Goal: Information Seeking & Learning: Understand process/instructions

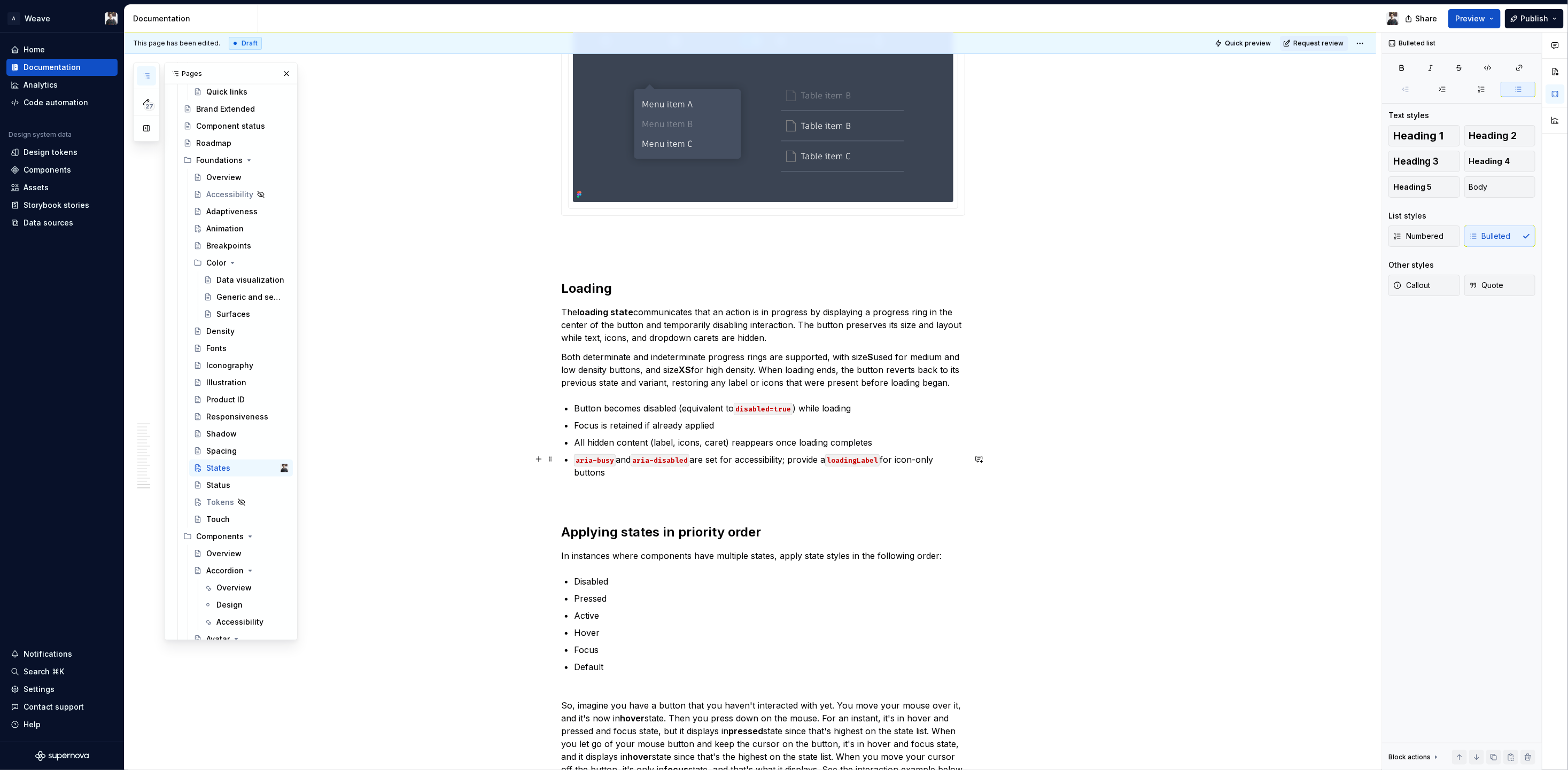
click at [634, 492] on p at bounding box center [763, 498] width 404 height 13
type textarea "*"
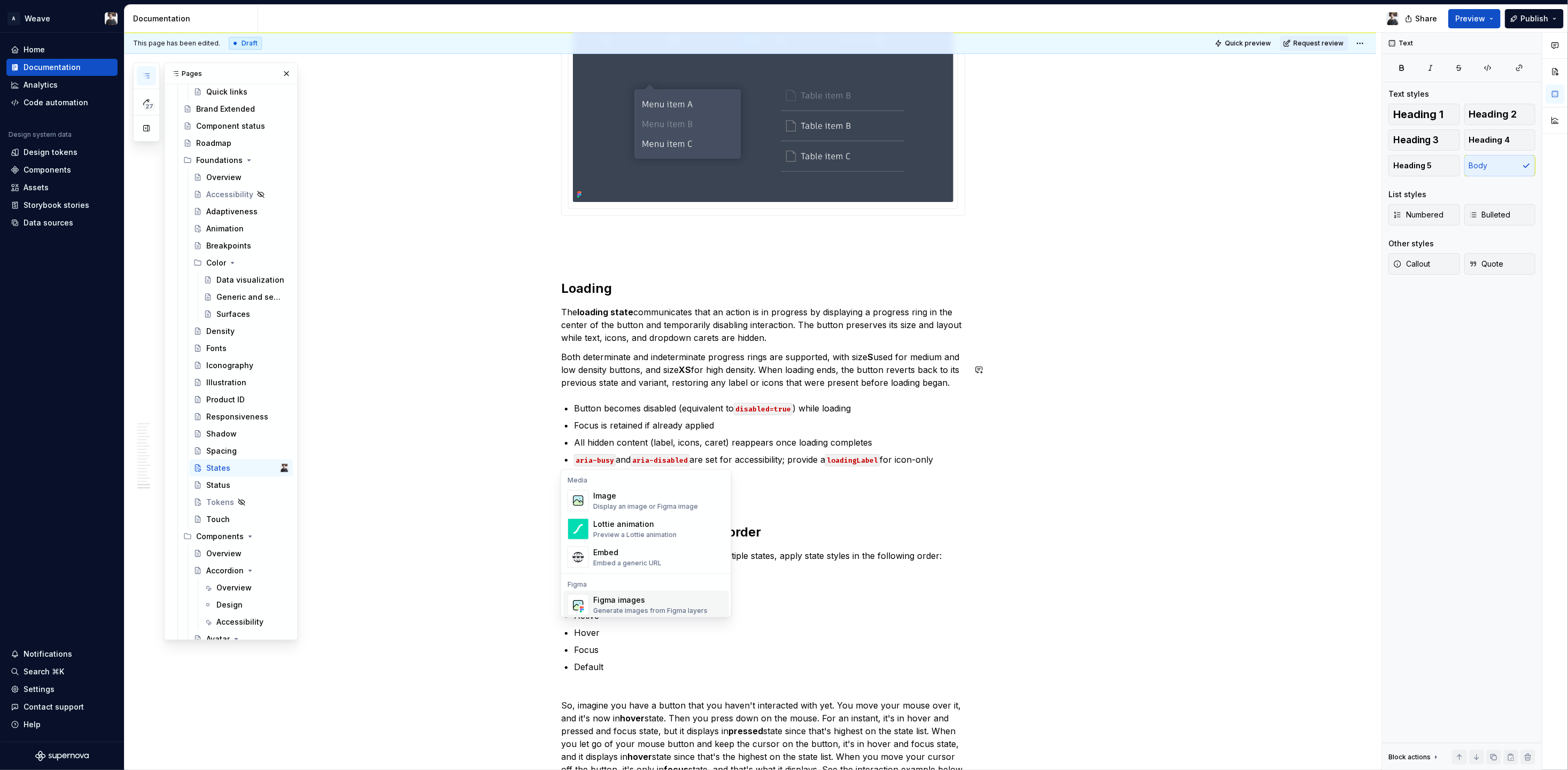
click at [665, 615] on span "Figma images Generate images from Figma layers" at bounding box center [646, 605] width 166 height 28
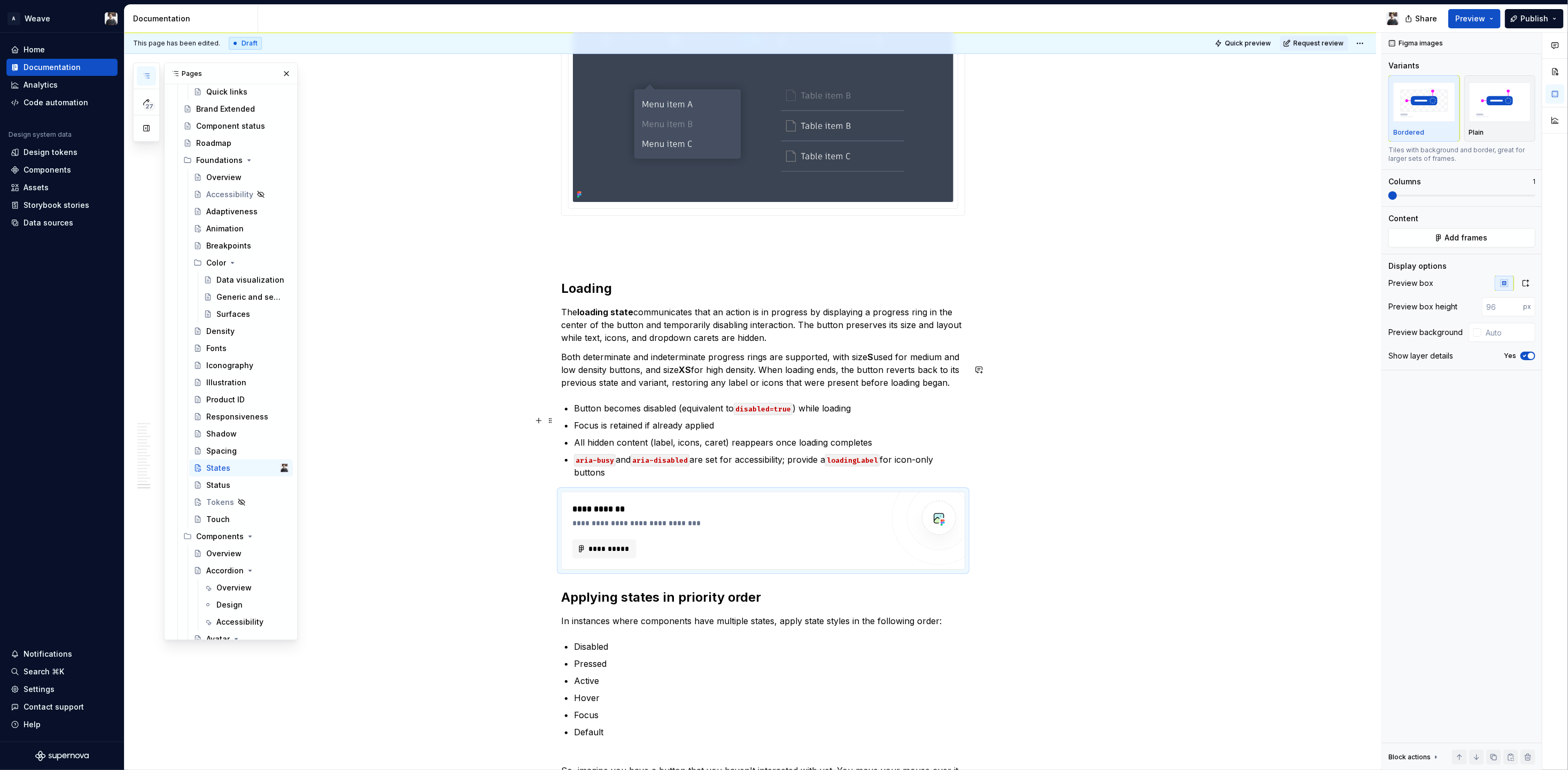
click at [659, 453] on p "aria-busy and aria-disabled are set for accessibility; provide a loadingLabel f…" at bounding box center [769, 466] width 391 height 26
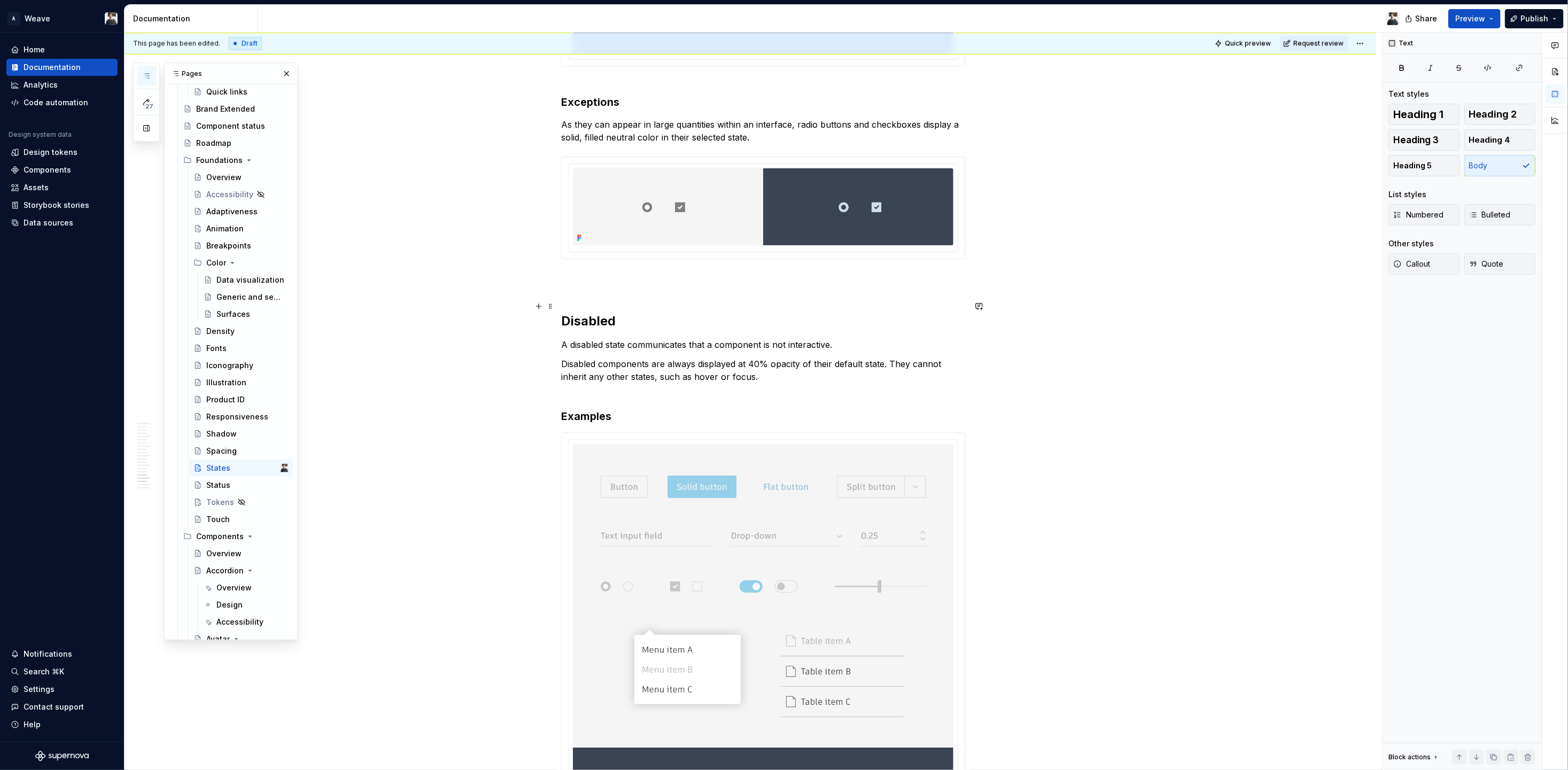
scroll to position [5847, 0]
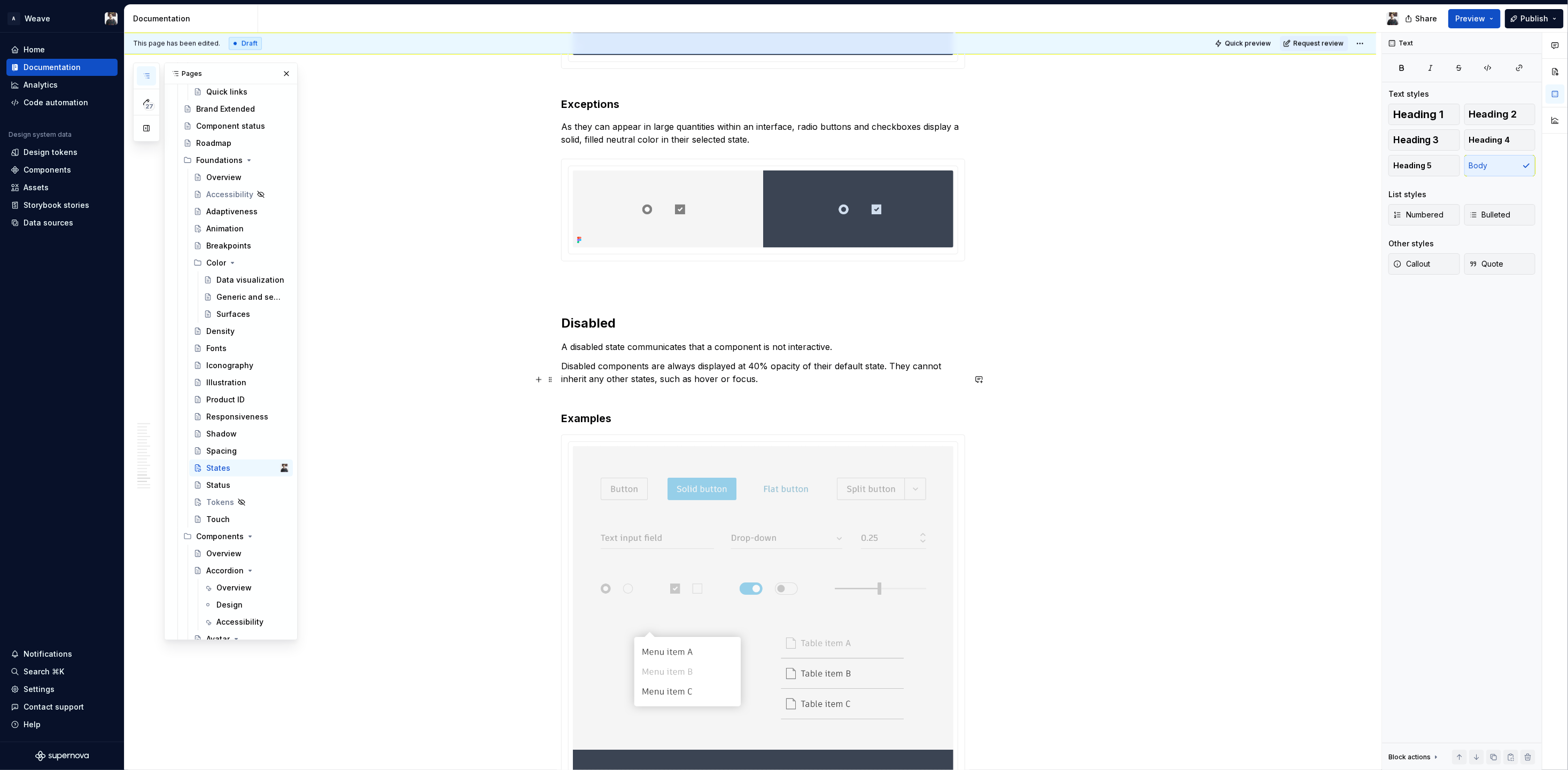
click at [592, 412] on strong "Examples" at bounding box center [586, 418] width 51 height 13
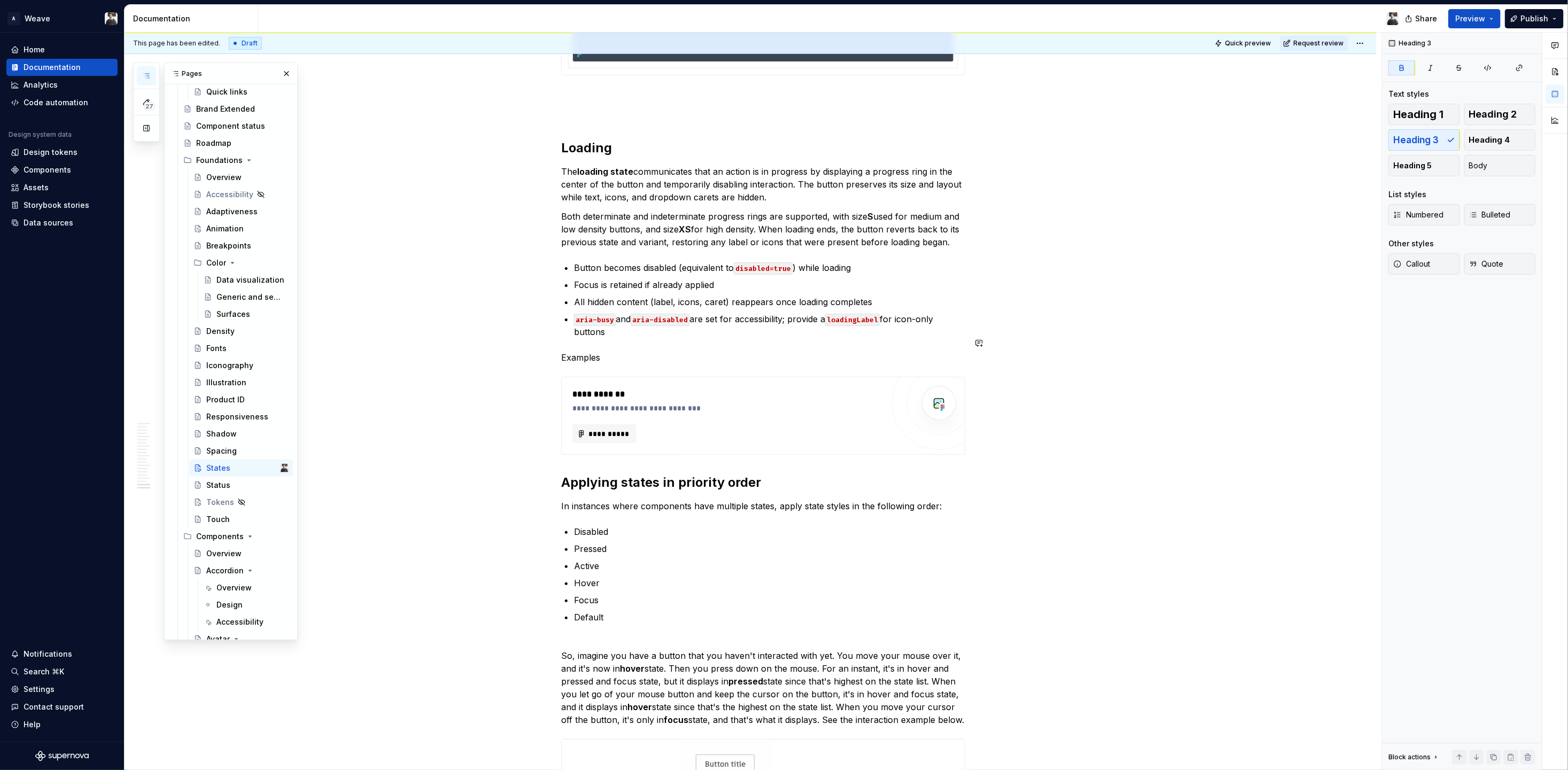
scroll to position [6876, 0]
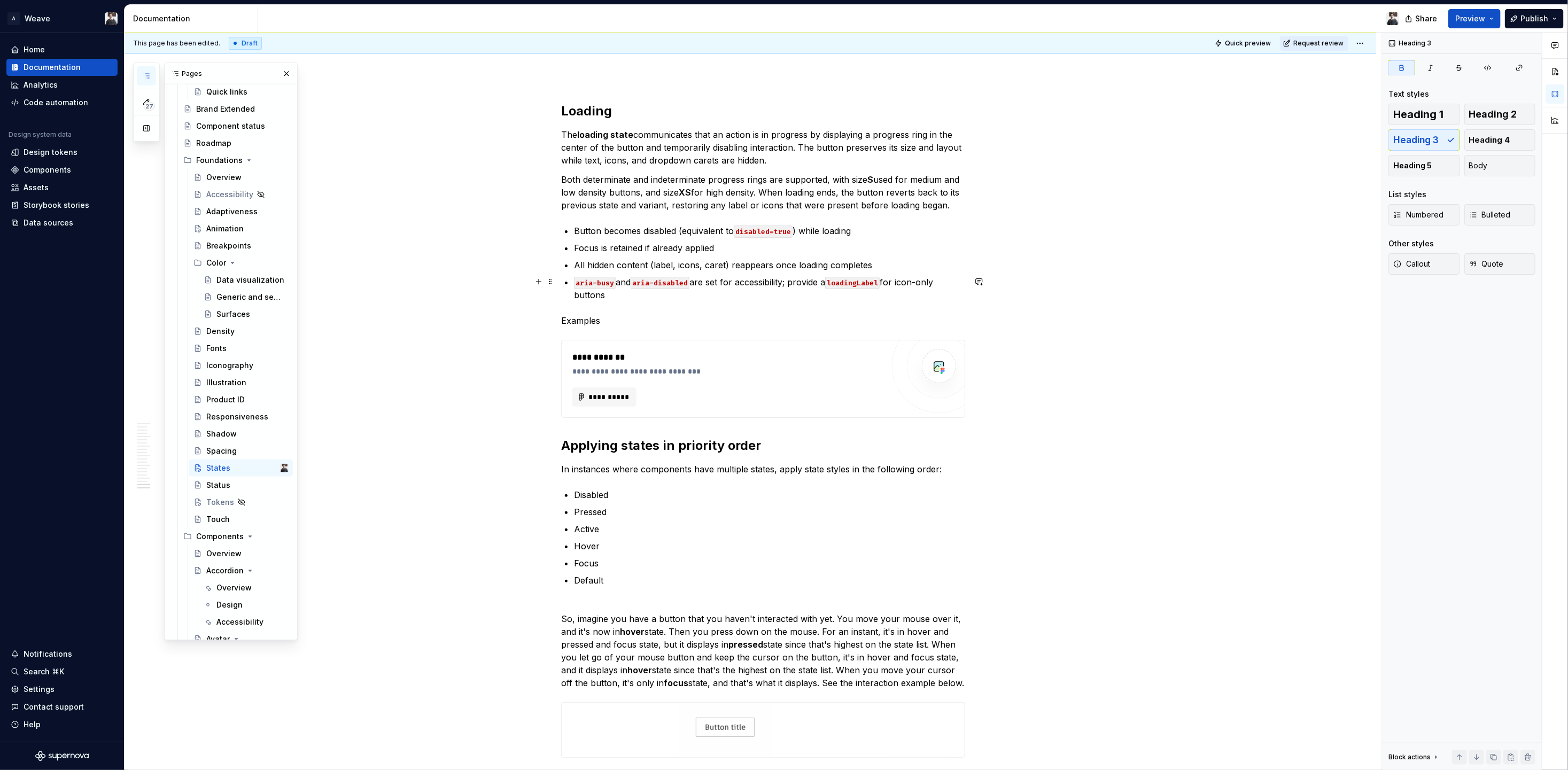
click at [581, 314] on p "Examples" at bounding box center [763, 320] width 404 height 13
drag, startPoint x: 1434, startPoint y: 144, endPoint x: 1388, endPoint y: 173, distance: 54.4
click at [1434, 144] on span "Heading 3" at bounding box center [1416, 140] width 46 height 11
click at [659, 314] on h3 "Examples" at bounding box center [763, 321] width 404 height 15
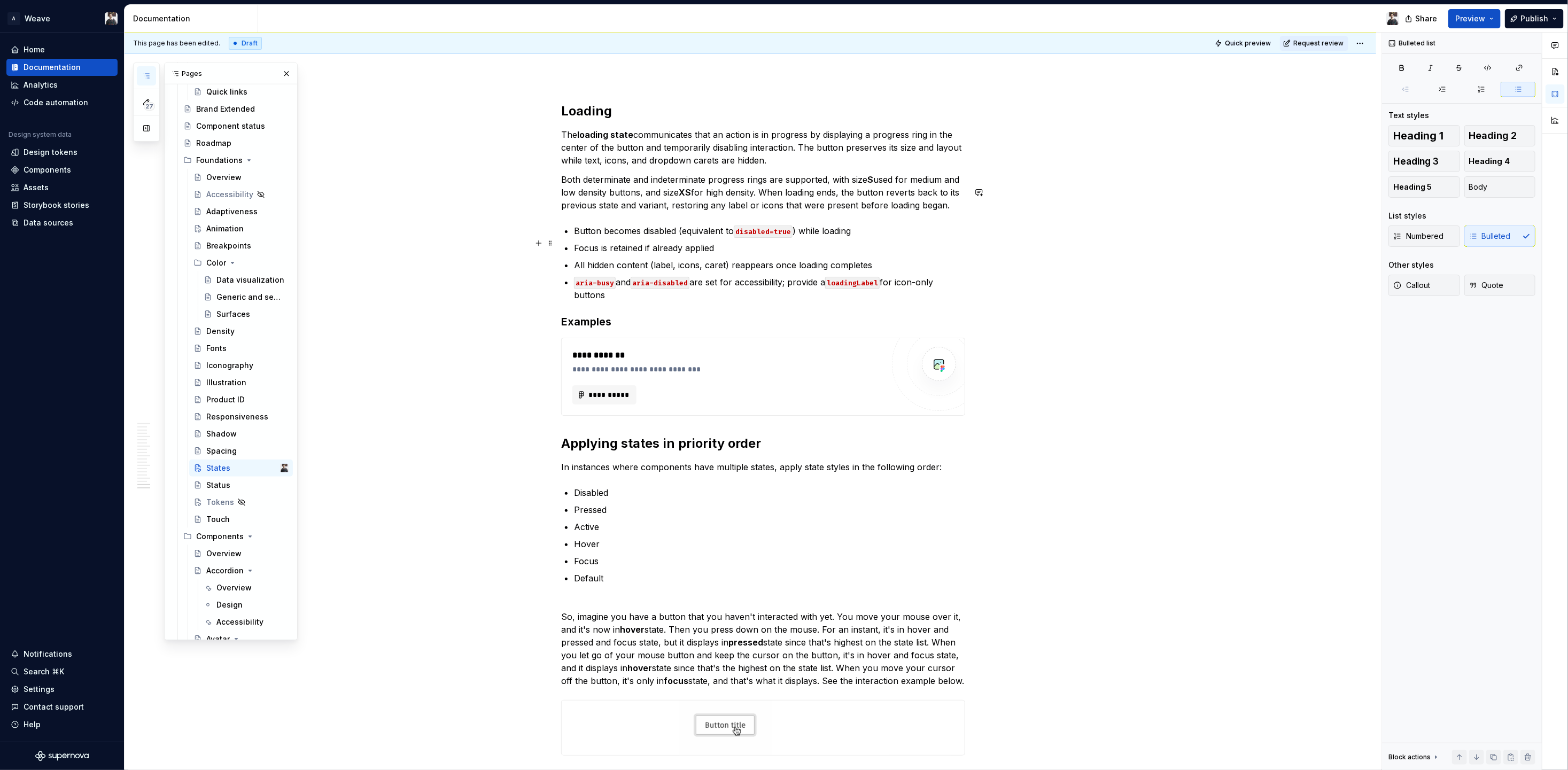
click at [666, 276] on p "aria-busy and aria-disabled are set for accessibility; provide a loadingLabel f…" at bounding box center [769, 289] width 391 height 26
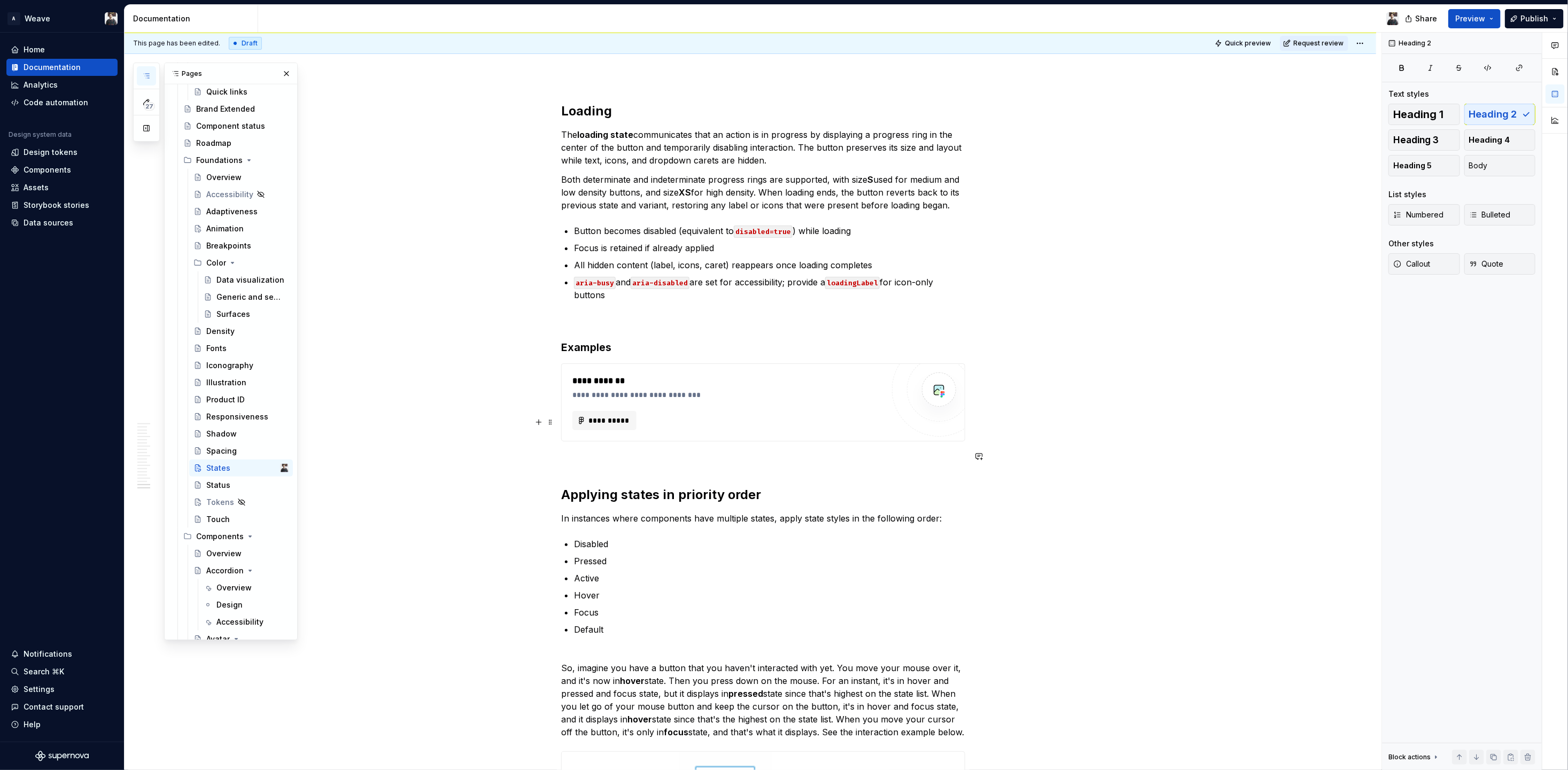
click at [579, 454] on p at bounding box center [763, 460] width 404 height 13
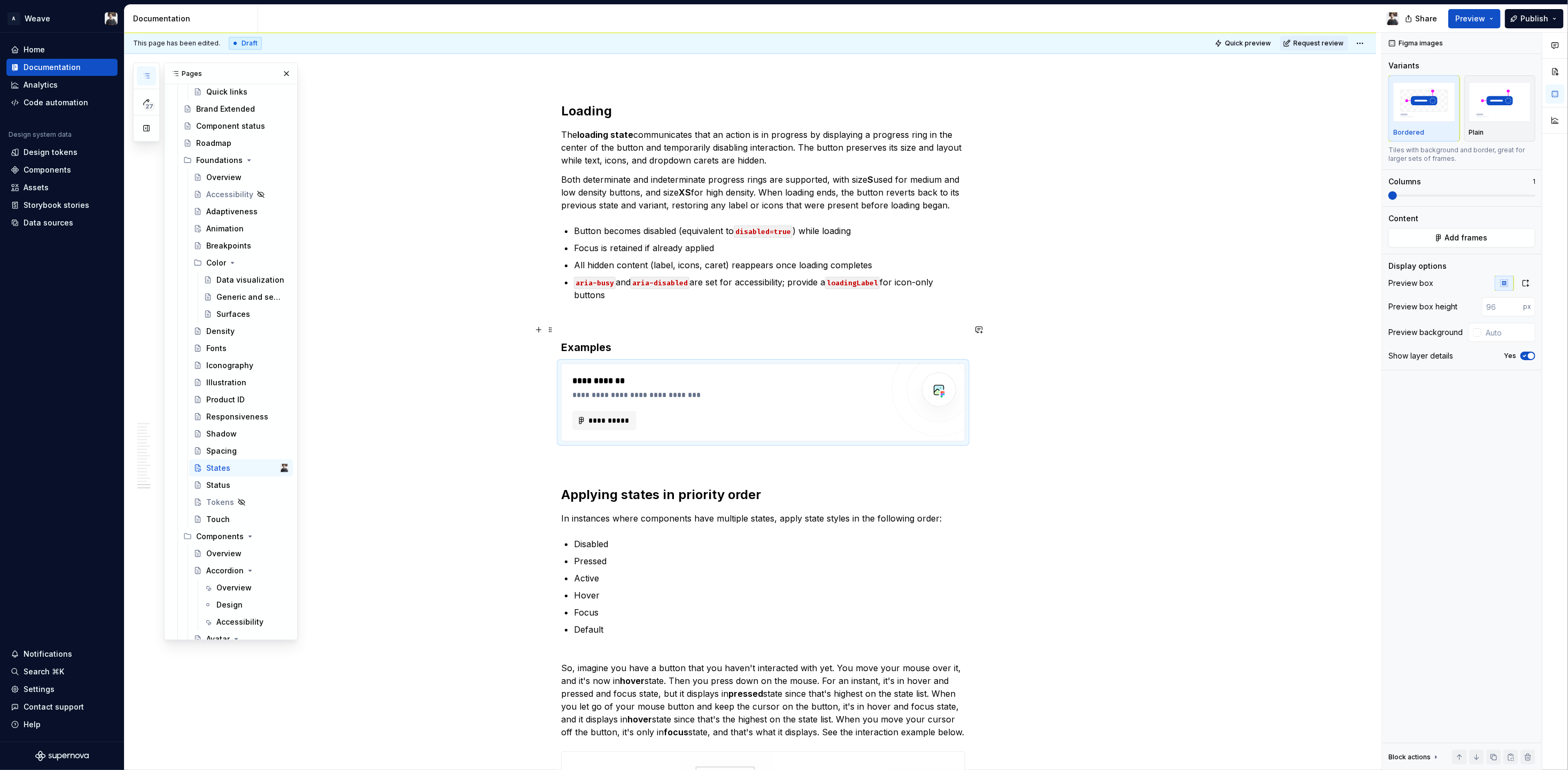
click at [590, 392] on div "**********" at bounding box center [763, 402] width 403 height 77
click at [601, 415] on span "**********" at bounding box center [609, 421] width 41 height 11
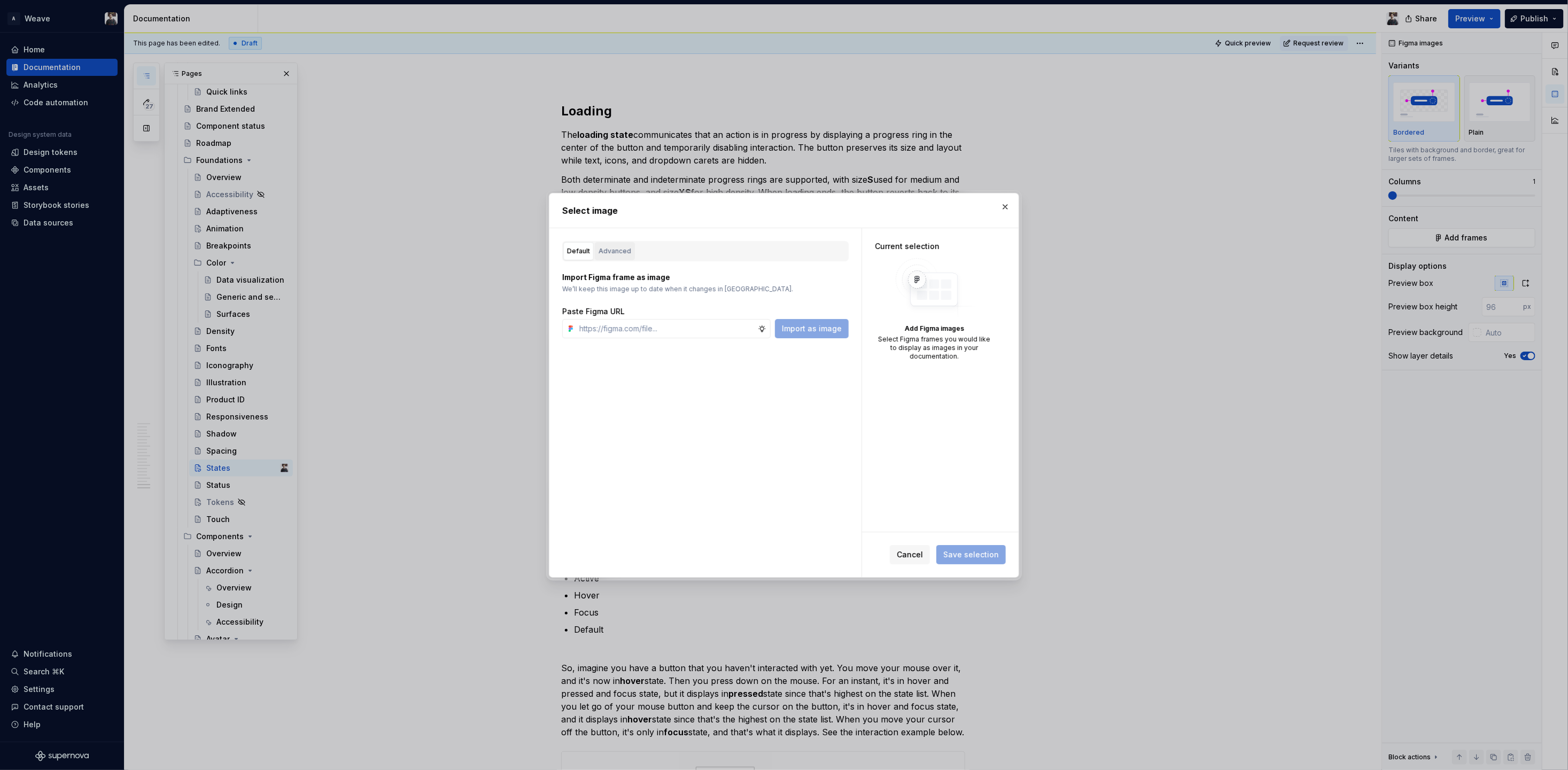
click at [609, 247] on div "Advanced" at bounding box center [615, 251] width 33 height 11
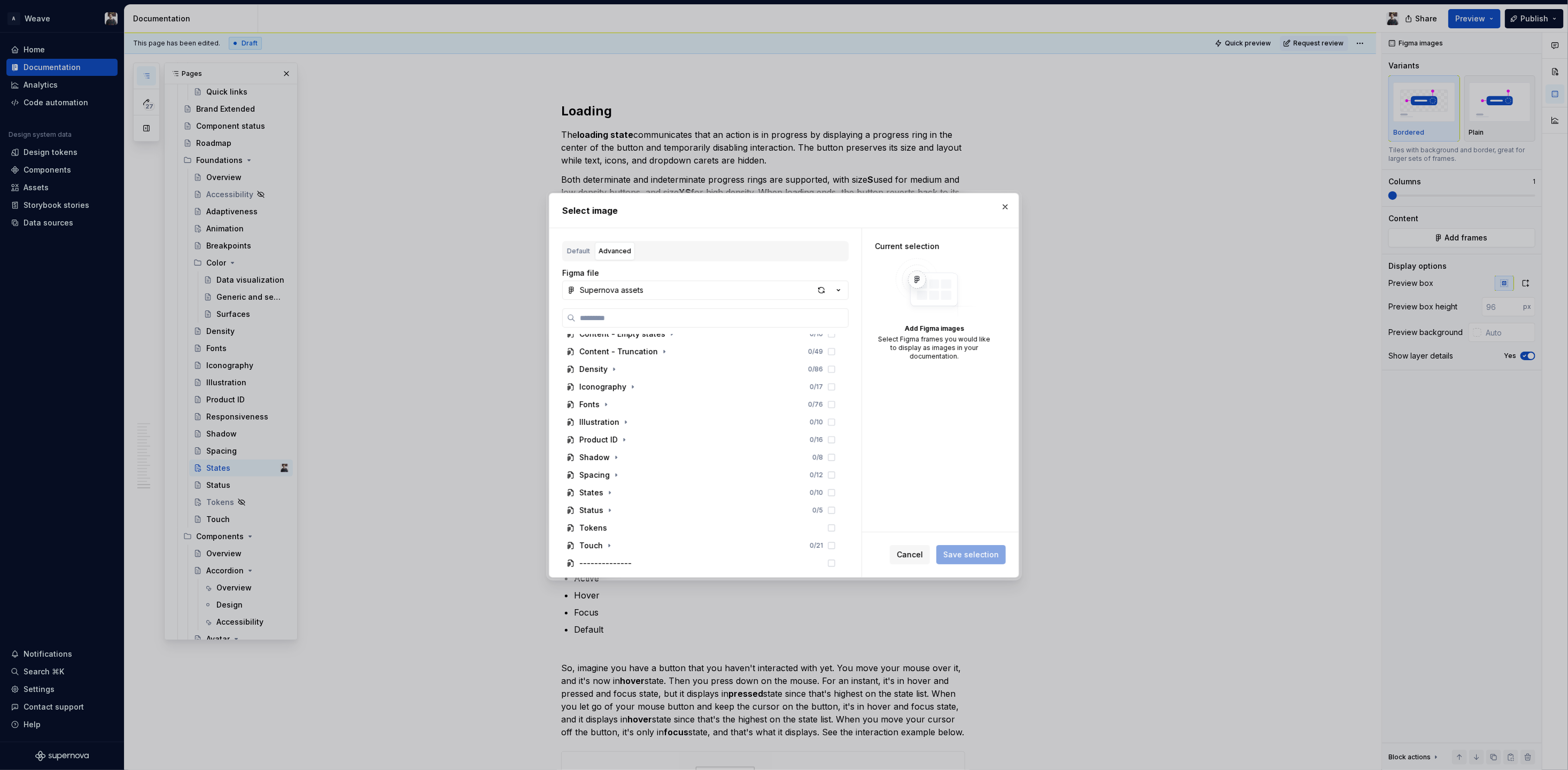
scroll to position [848, 0]
click at [592, 488] on div "States 0 / 10" at bounding box center [701, 482] width 278 height 17
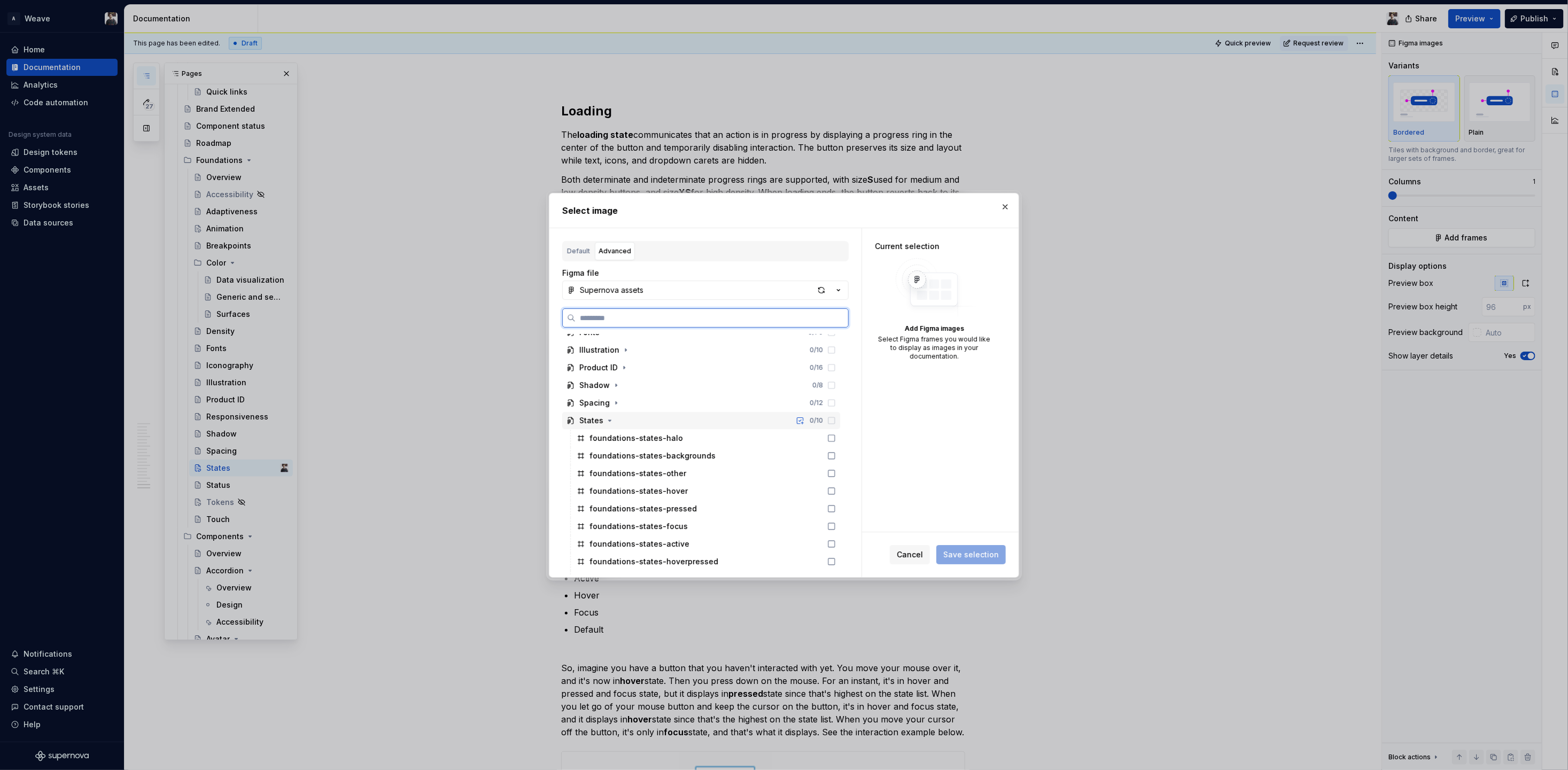
scroll to position [1069, 0]
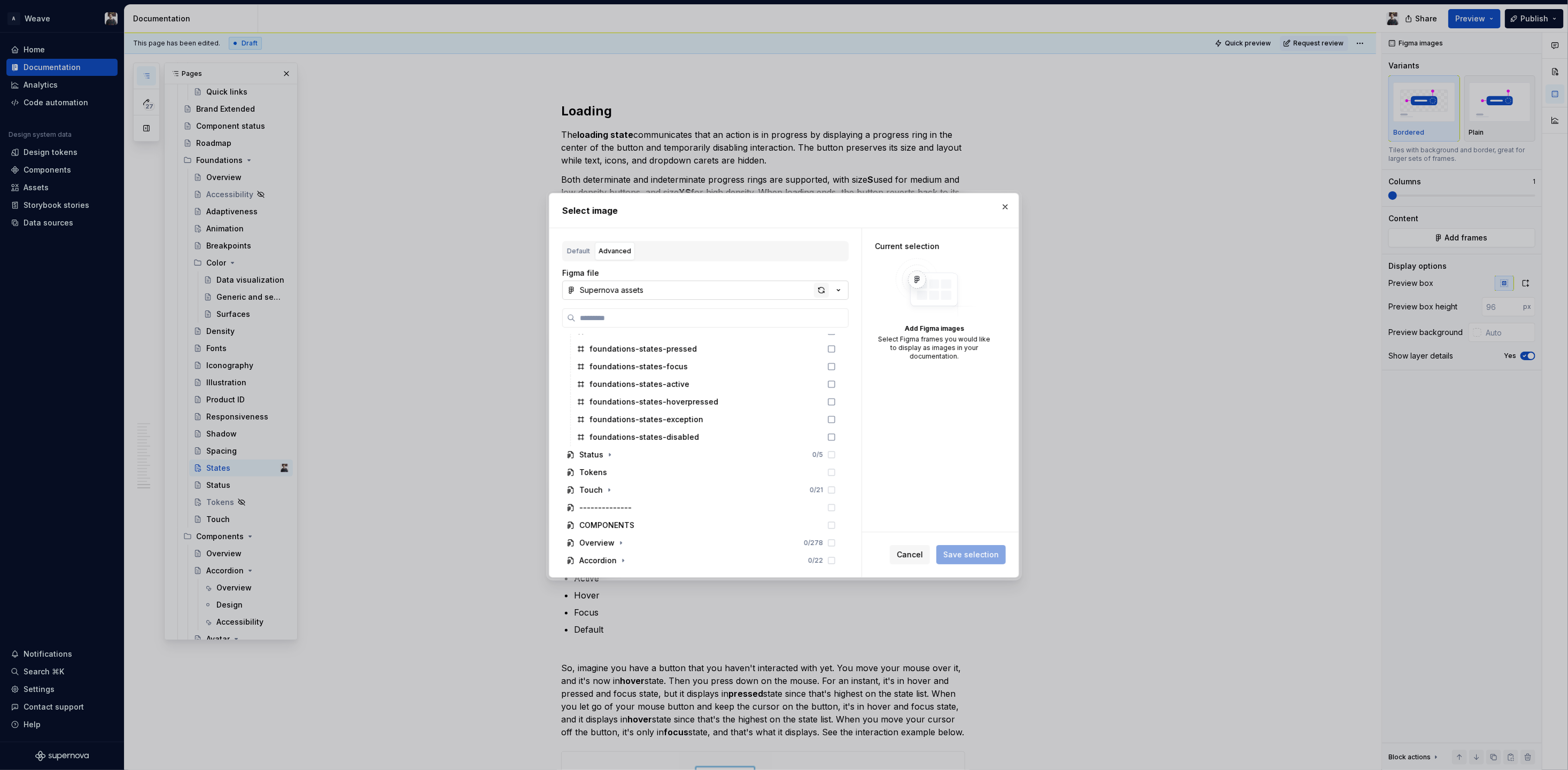
click at [821, 292] on div "button" at bounding box center [821, 290] width 15 height 15
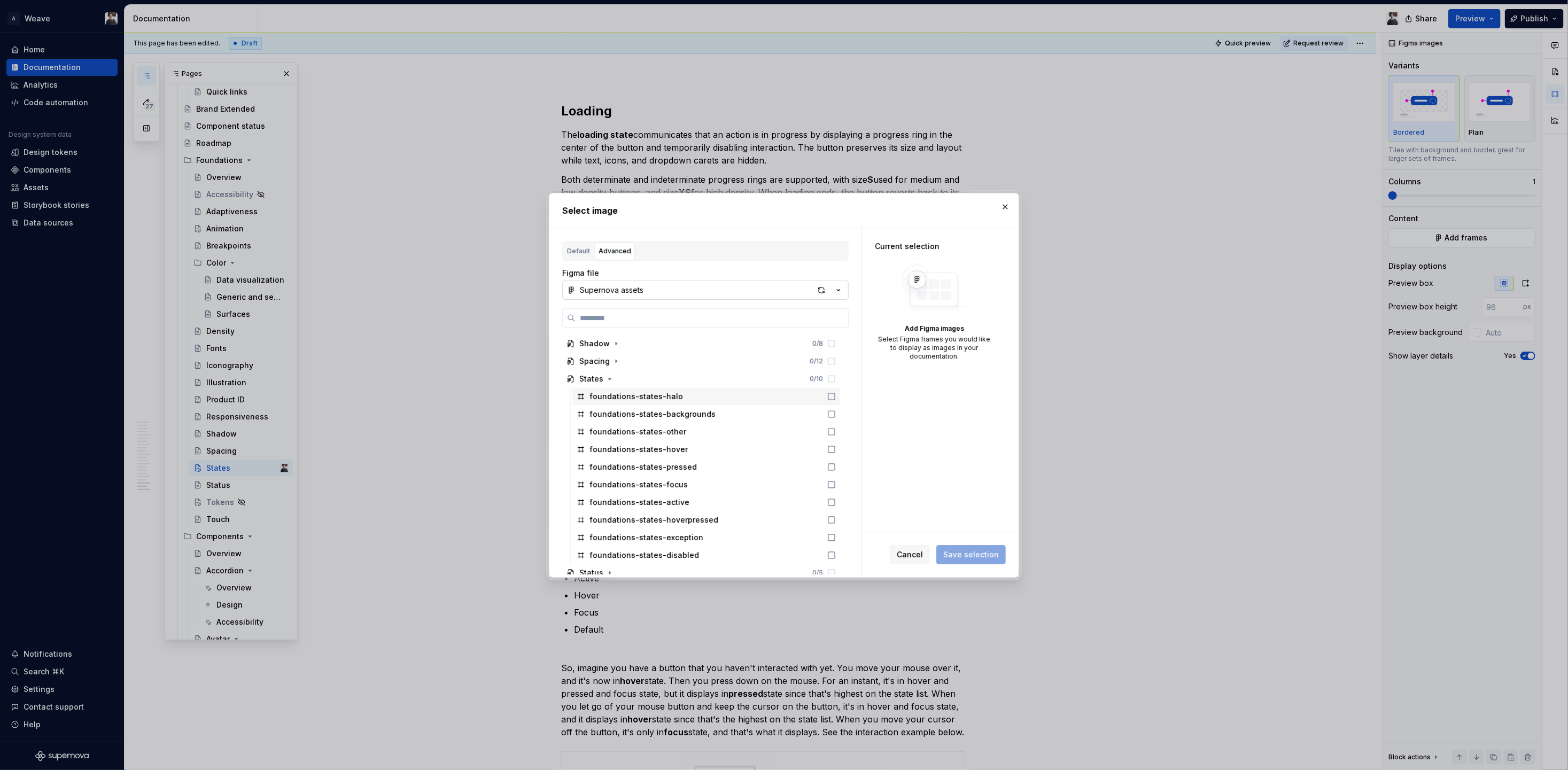
scroll to position [957, 0]
click at [602, 368] on div "States" at bounding box center [592, 373] width 24 height 11
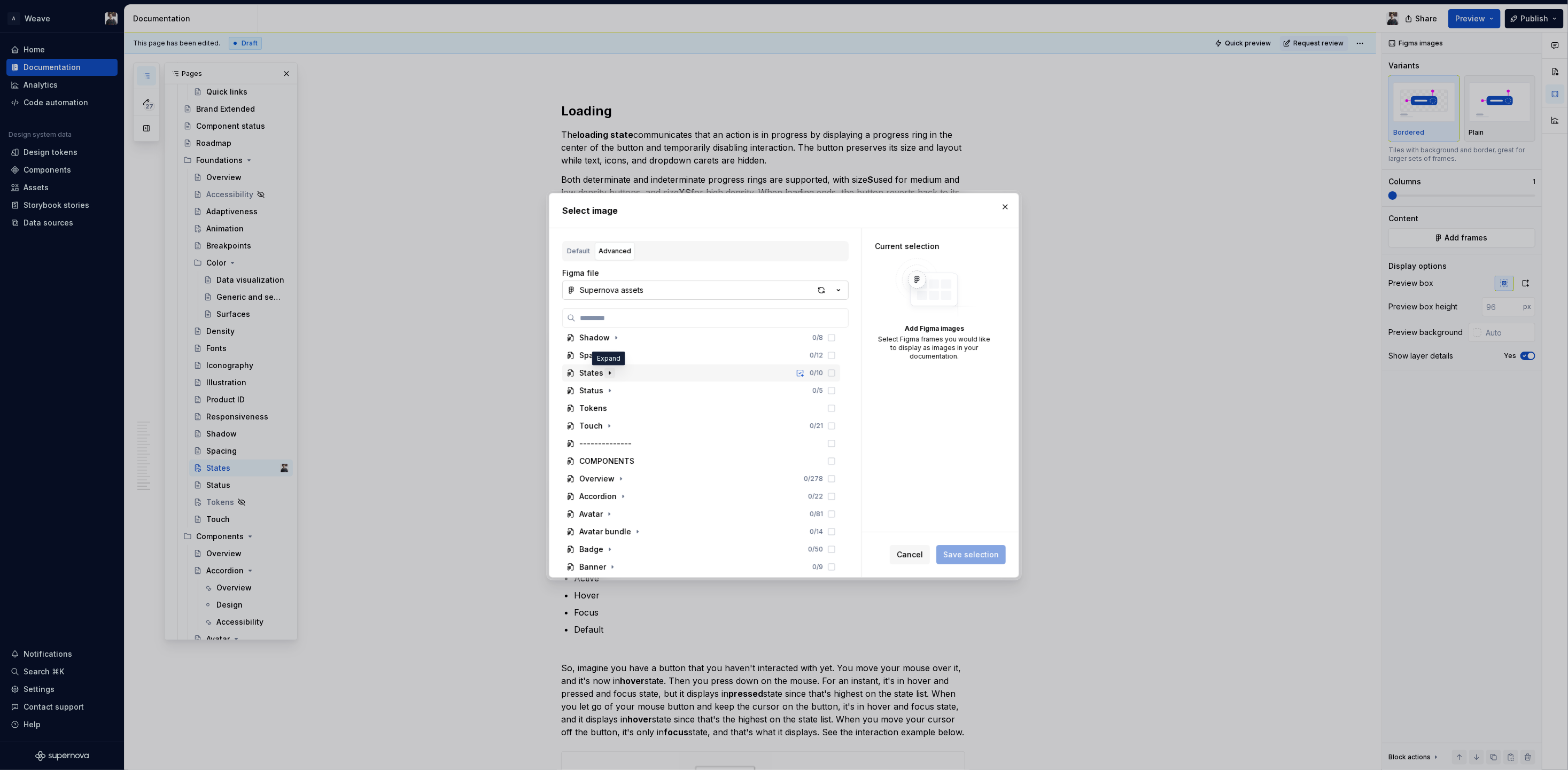
click at [606, 371] on icon "button" at bounding box center [610, 373] width 9 height 9
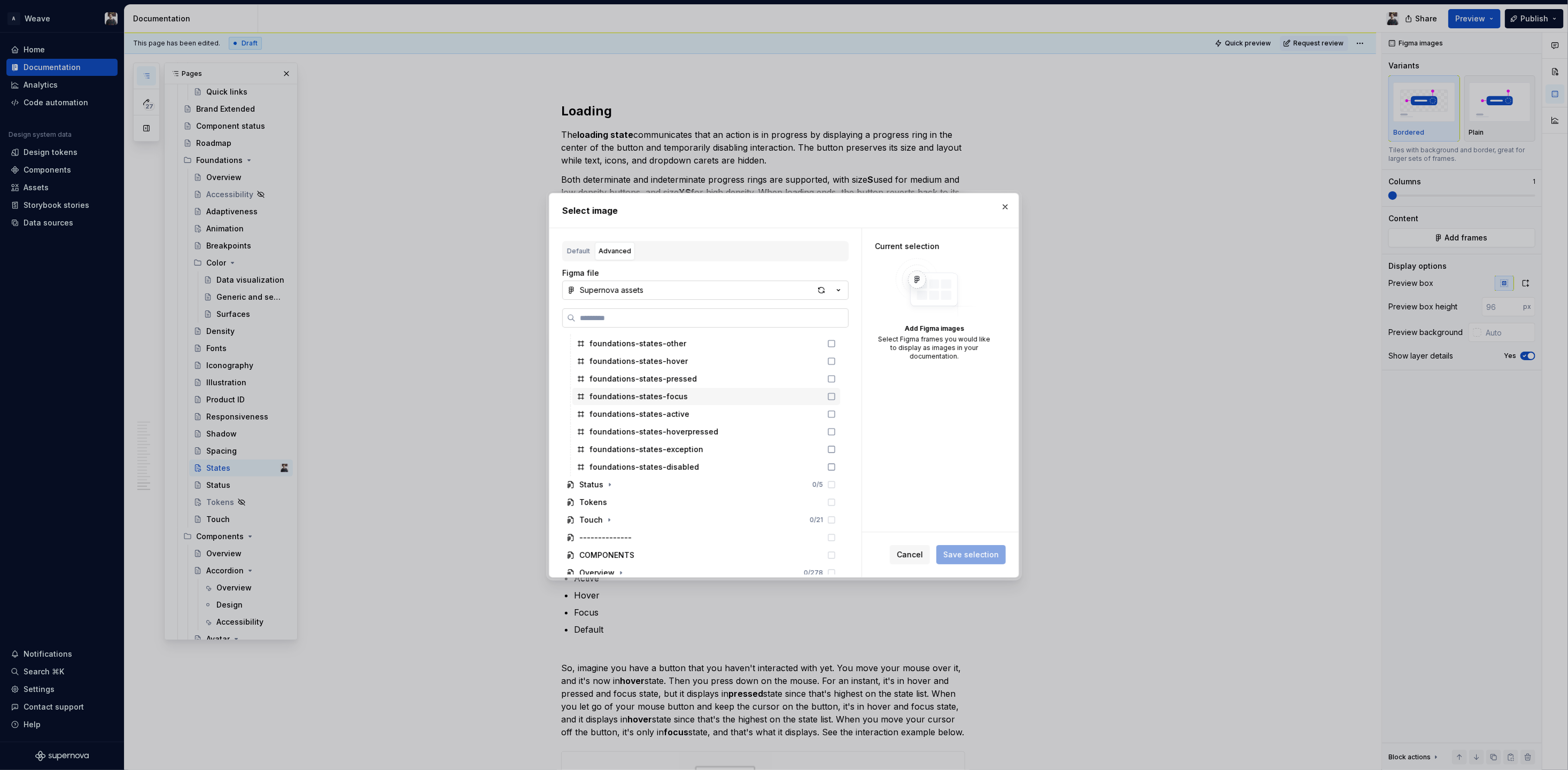
scroll to position [1036, 0]
click at [825, 287] on div "button" at bounding box center [821, 290] width 15 height 15
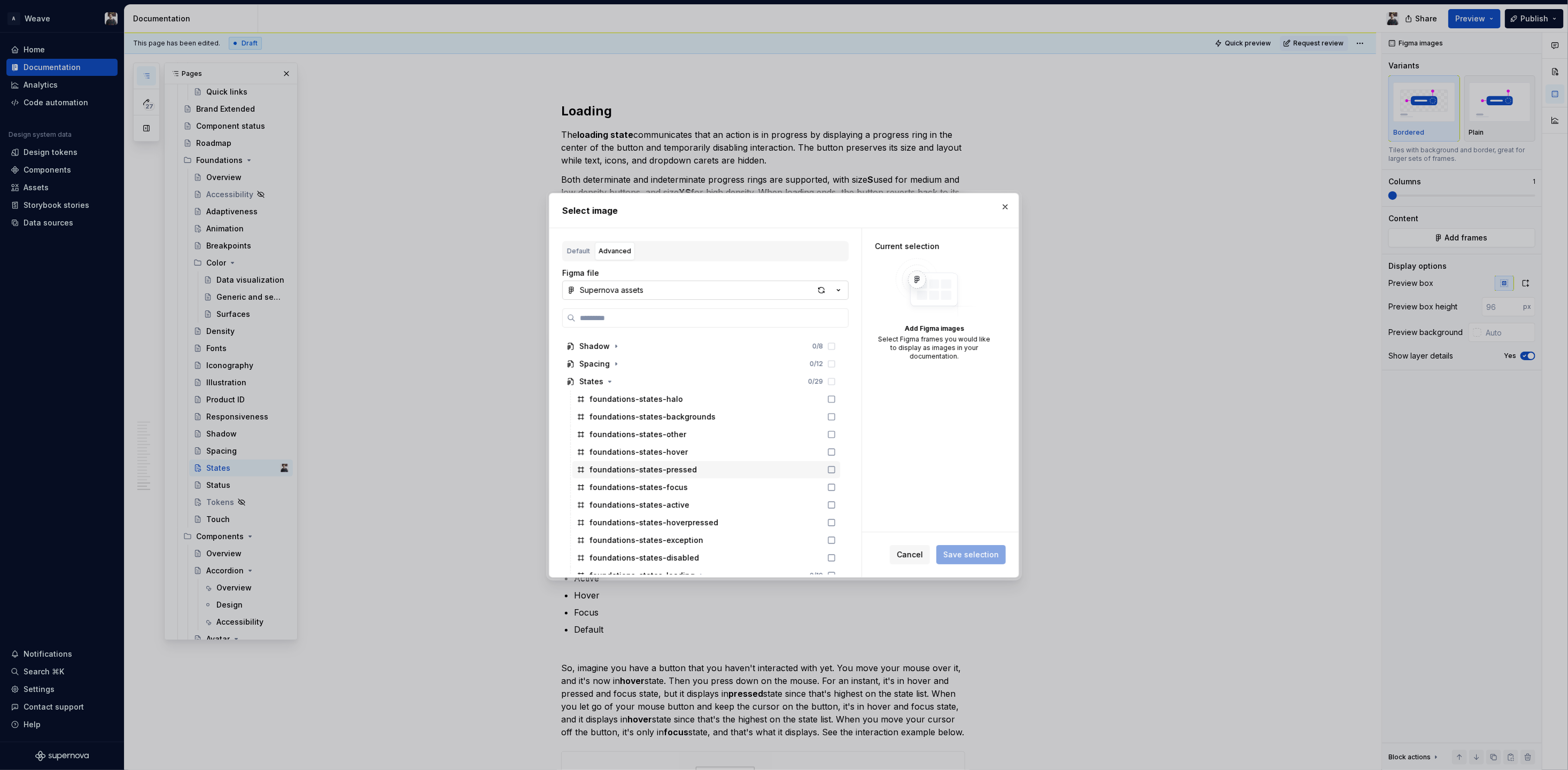
scroll to position [973, 0]
click at [833, 553] on icon at bounding box center [831, 551] width 9 height 9
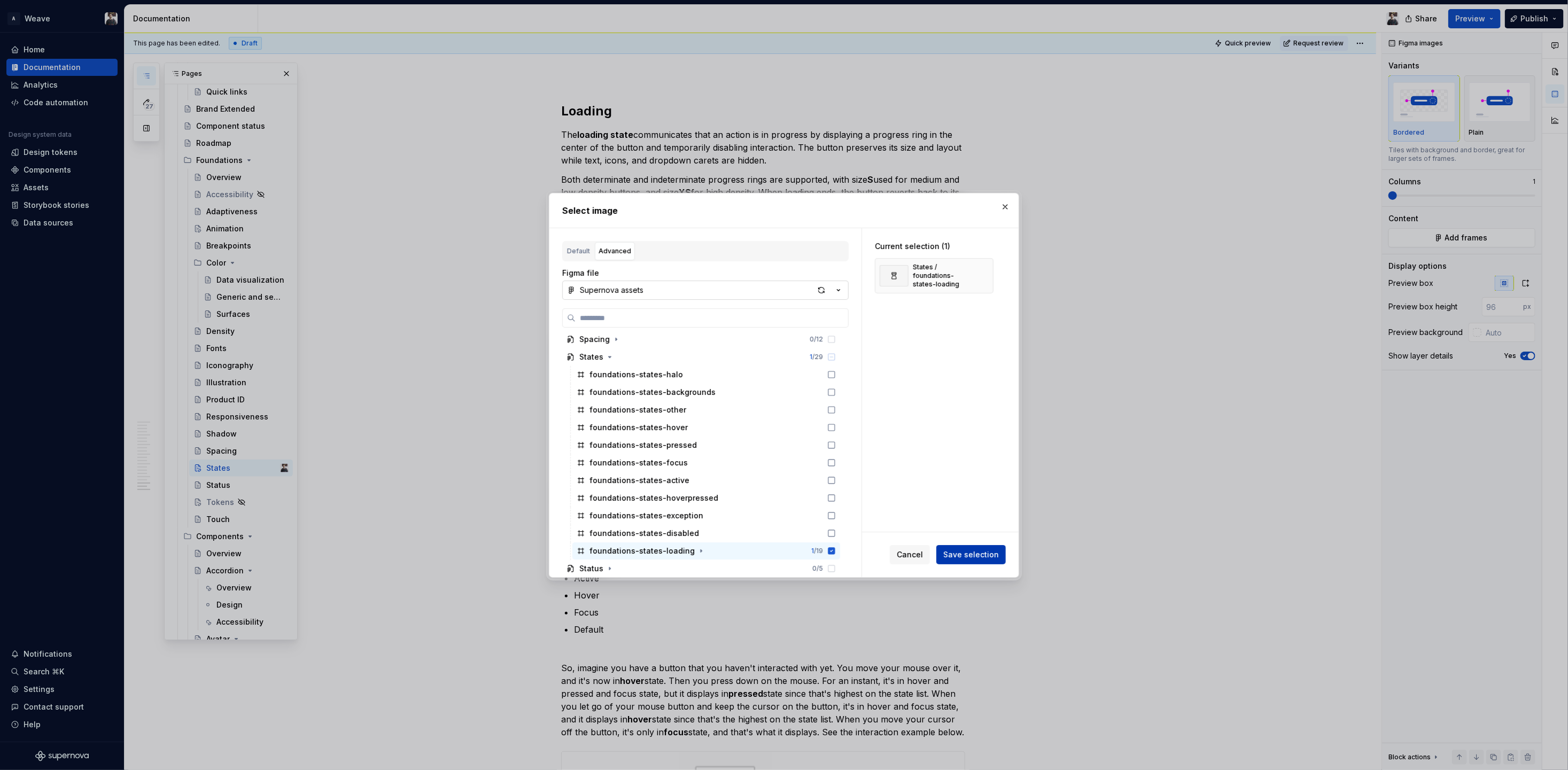
click at [974, 556] on span "Save selection" at bounding box center [971, 555] width 55 height 11
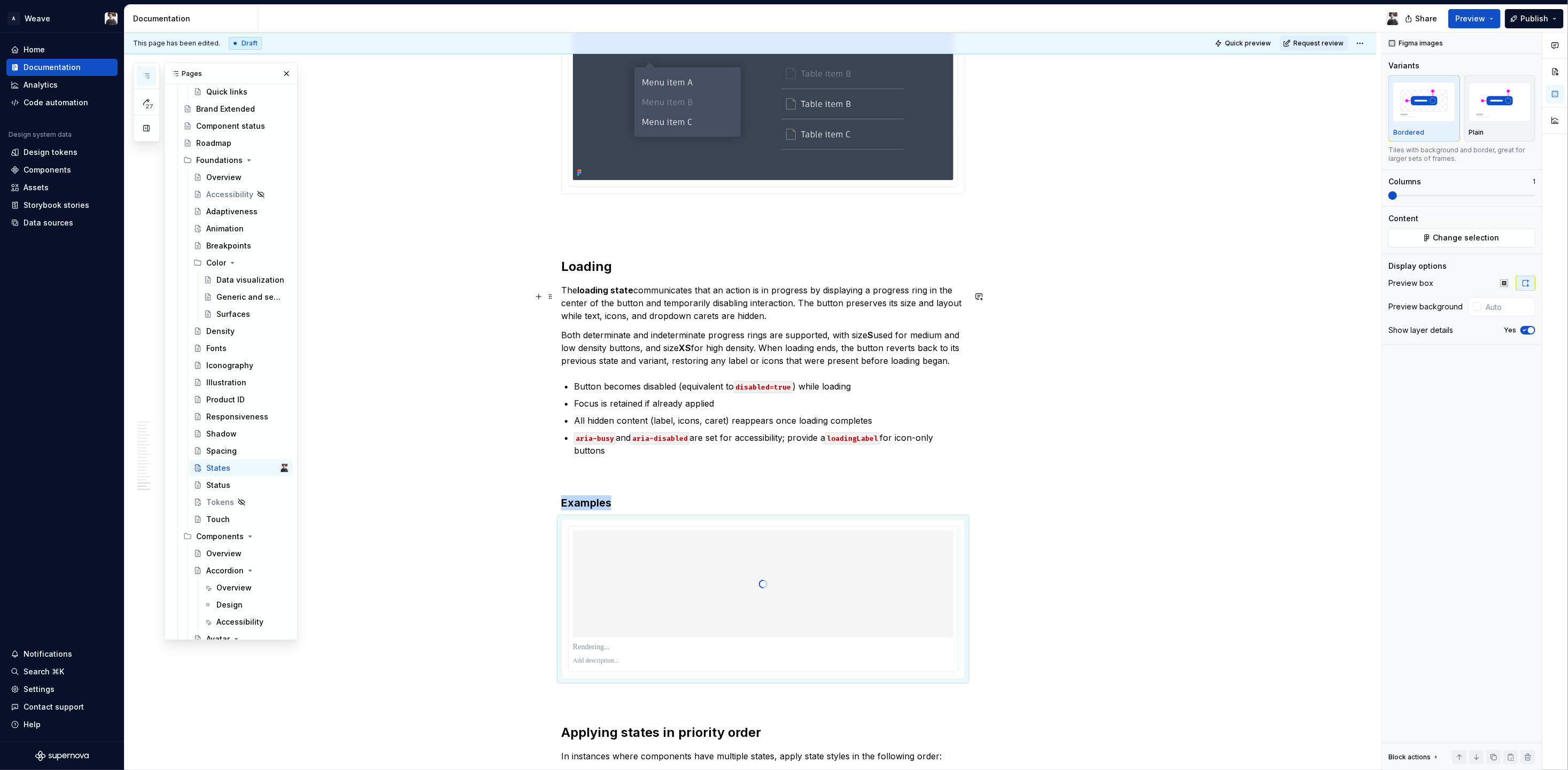
scroll to position [6515, 0]
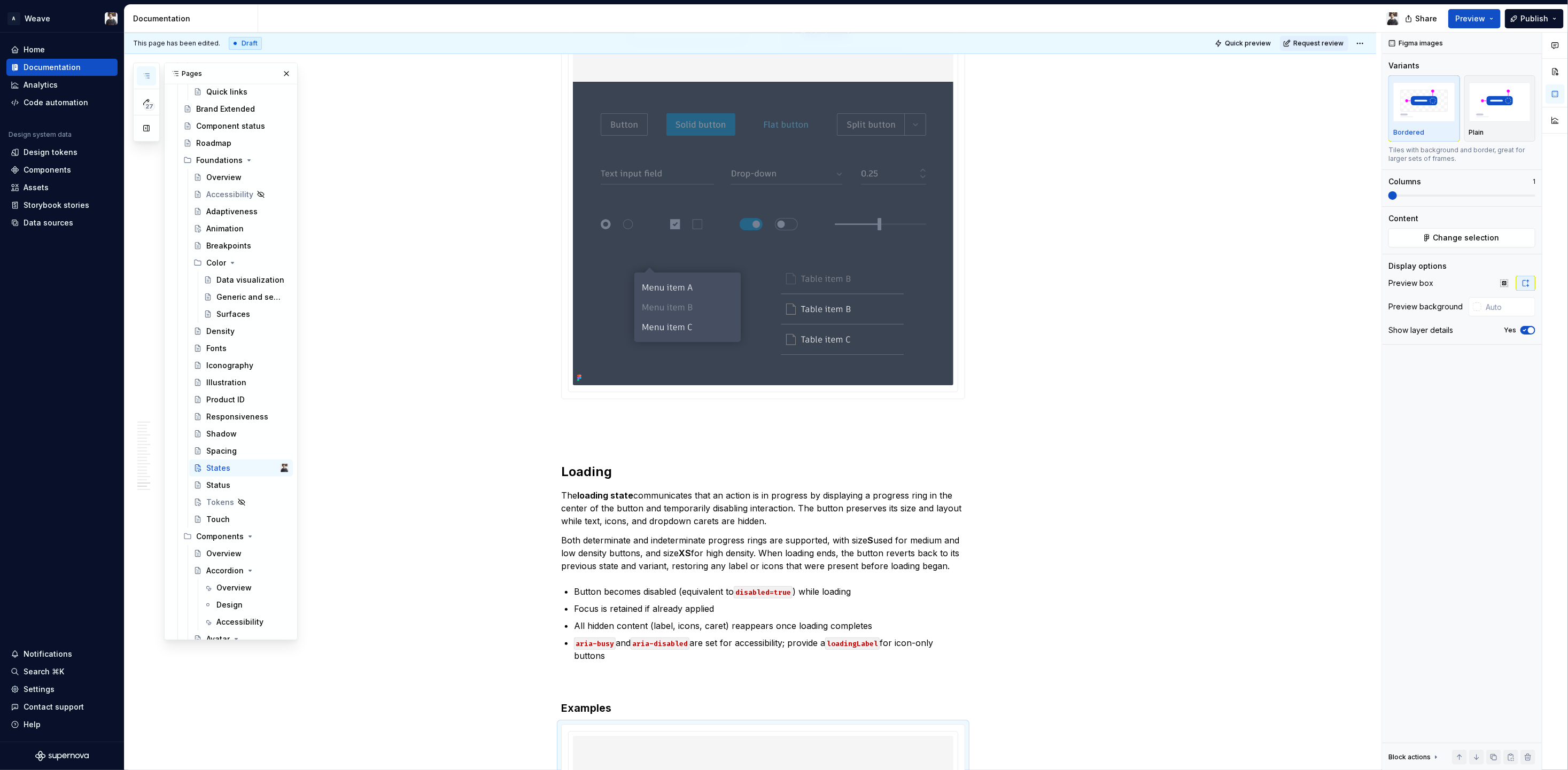
click at [824, 247] on img at bounding box center [763, 82] width 380 height 607
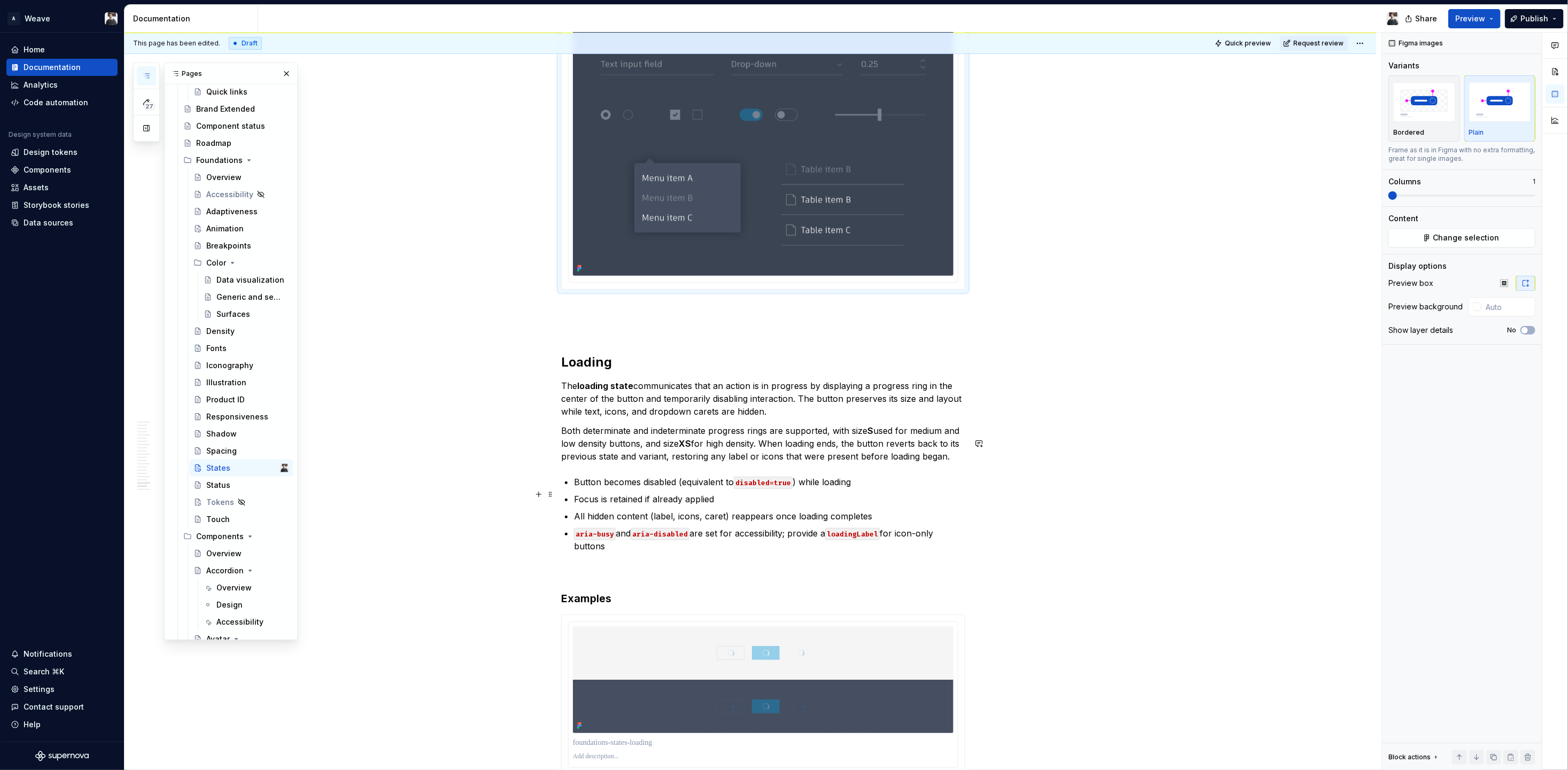
scroll to position [6627, 0]
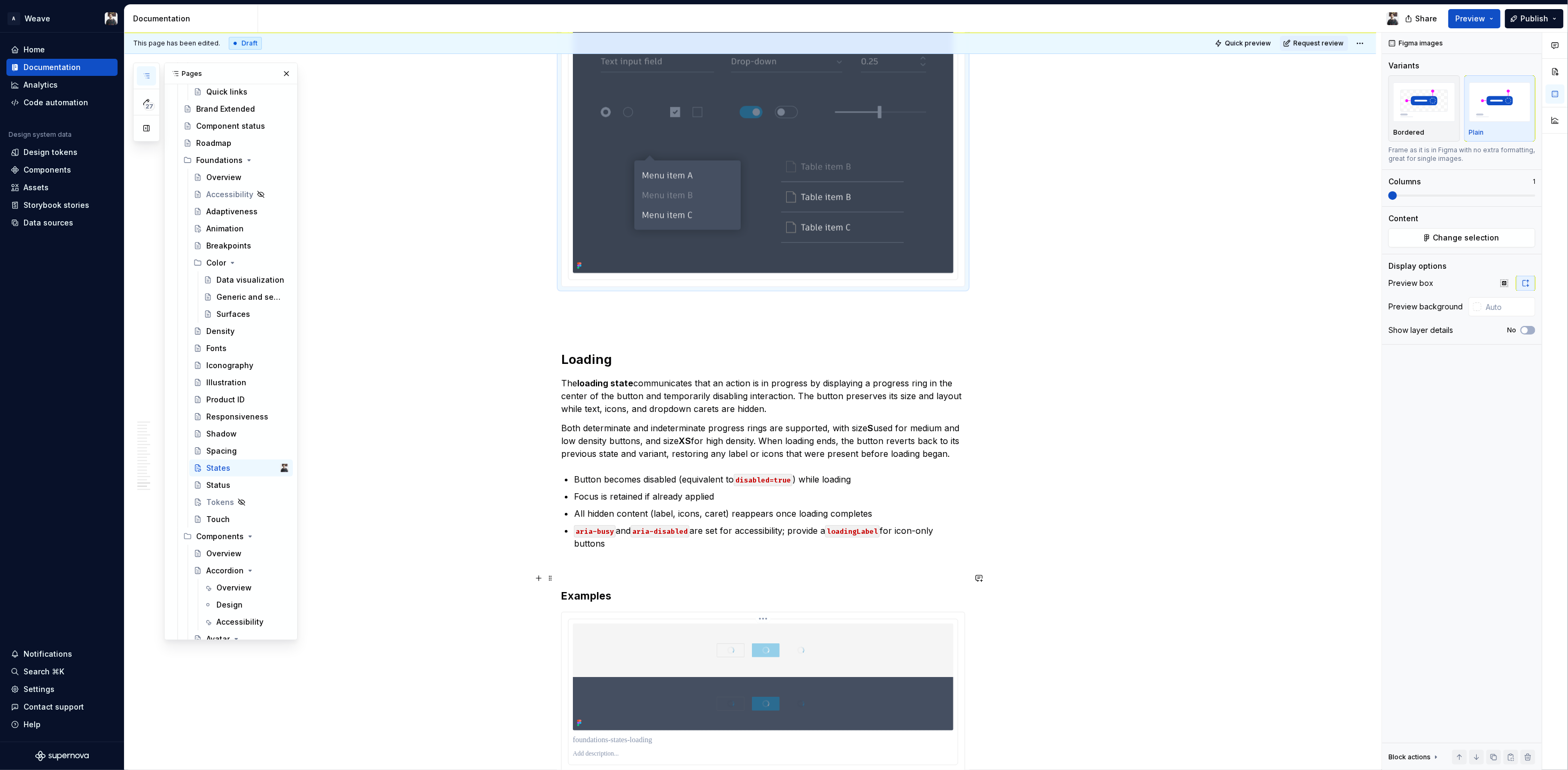
click at [830, 624] on img at bounding box center [763, 677] width 380 height 107
click at [1530, 331] on span "button" at bounding box center [1531, 330] width 7 height 7
click at [1505, 104] on img "button" at bounding box center [1500, 102] width 62 height 39
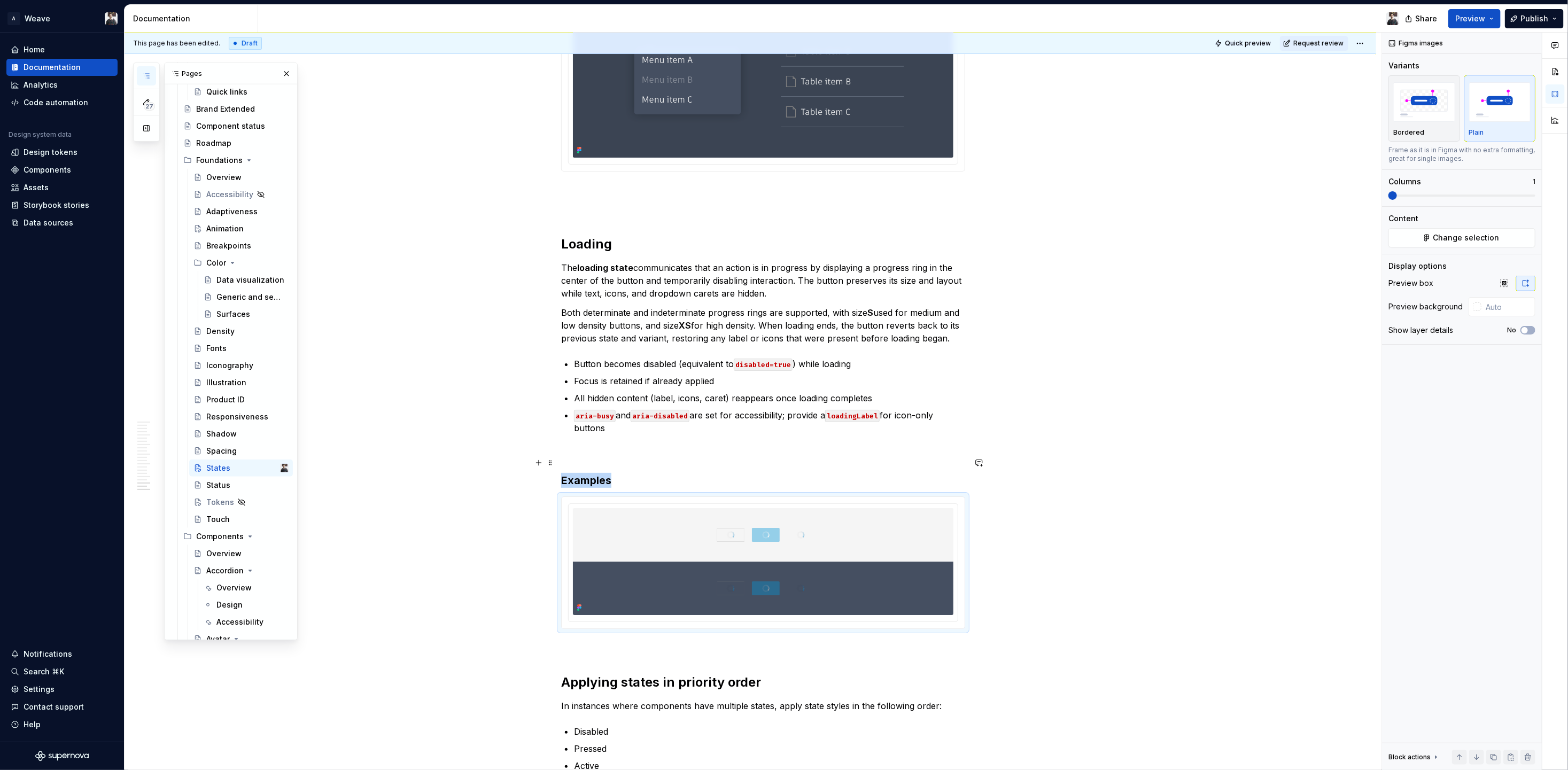
scroll to position [6758, 0]
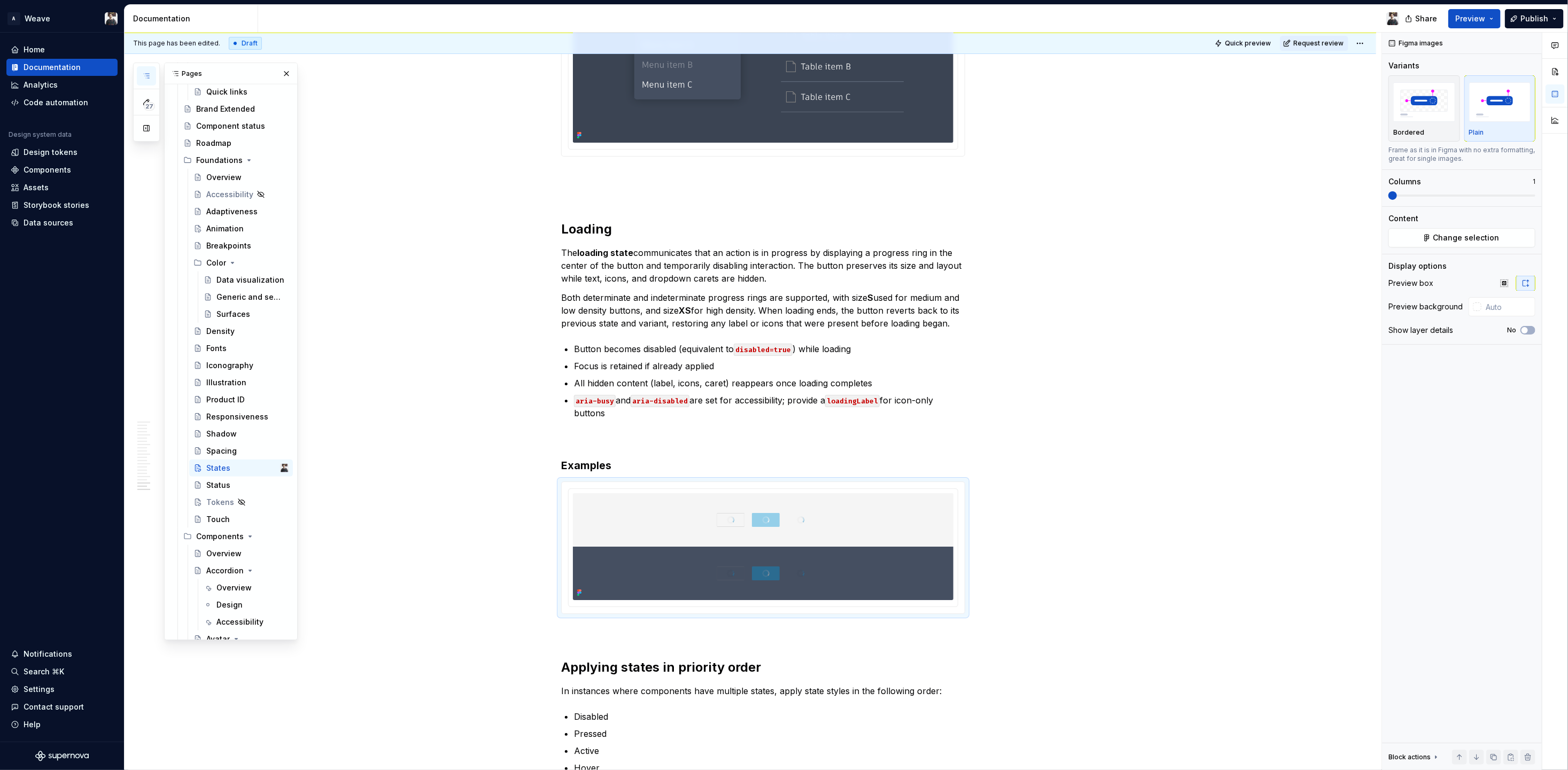
click at [1253, 34] on div "This page has been edited. Draft Quick preview Request review" at bounding box center [751, 43] width 1251 height 21
click at [1253, 41] on span "Quick preview" at bounding box center [1248, 43] width 46 height 9
click at [1497, 743] on span "Open page" at bounding box center [1511, 744] width 36 height 9
type textarea "*"
